Goal: Navigation & Orientation: Find specific page/section

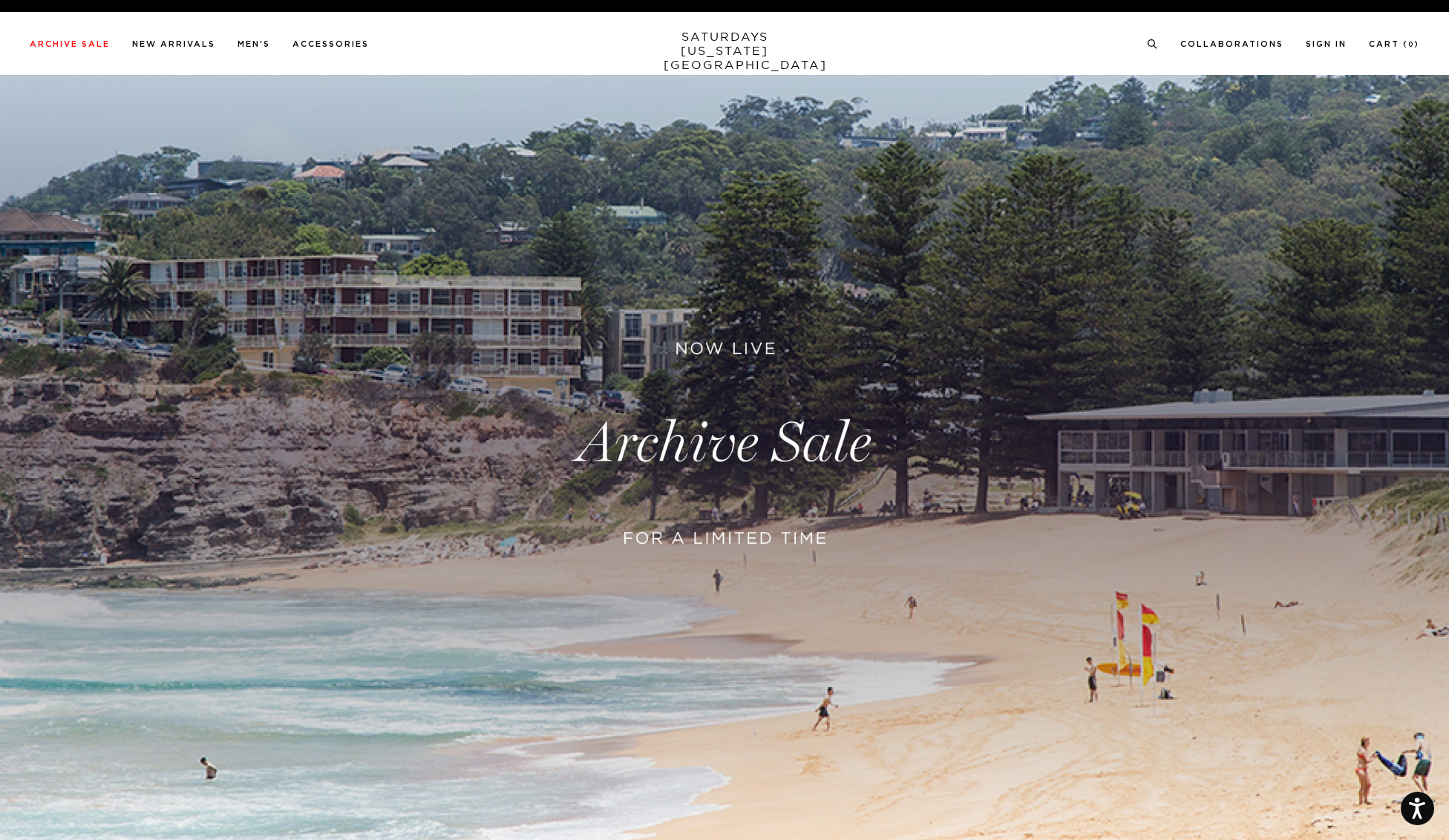
click at [711, 349] on link at bounding box center [724, 443] width 1449 height 887
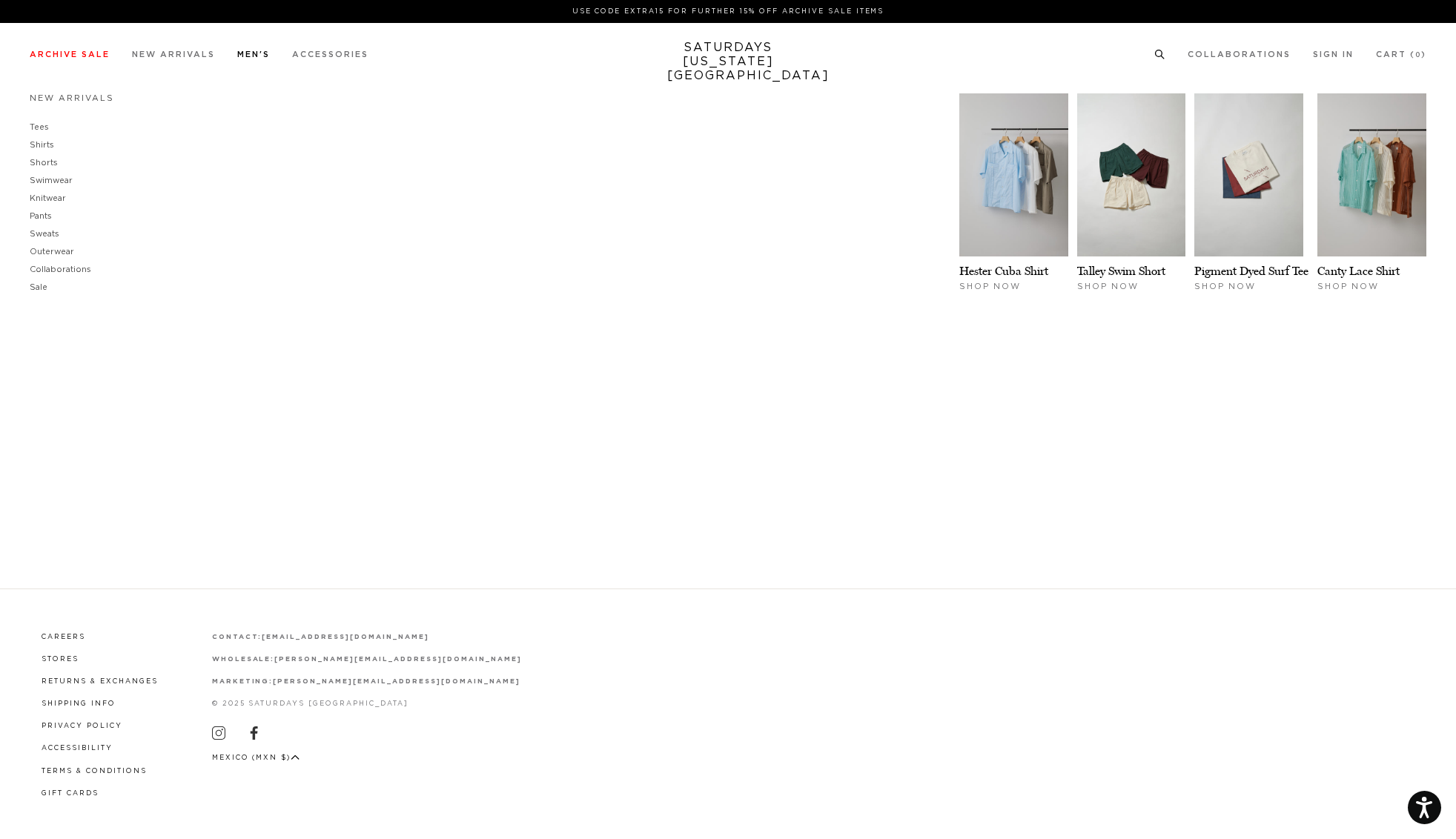
click at [253, 55] on link "Men's" at bounding box center [253, 54] width 32 height 8
click at [47, 145] on link "Shirts" at bounding box center [42, 144] width 24 height 8
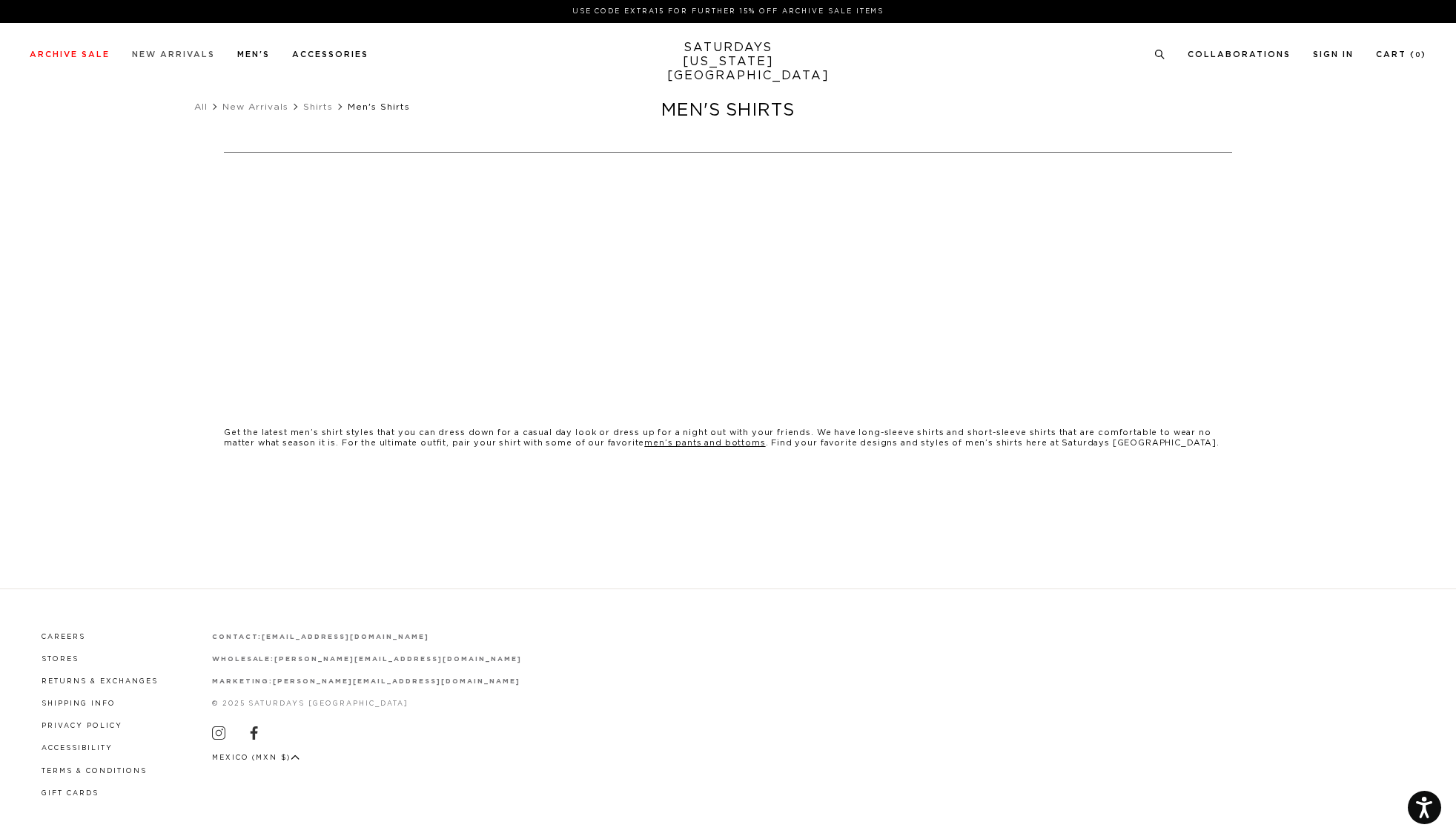
click at [167, 53] on link "New Arrivals" at bounding box center [173, 54] width 83 height 8
